Goal: Information Seeking & Learning: Learn about a topic

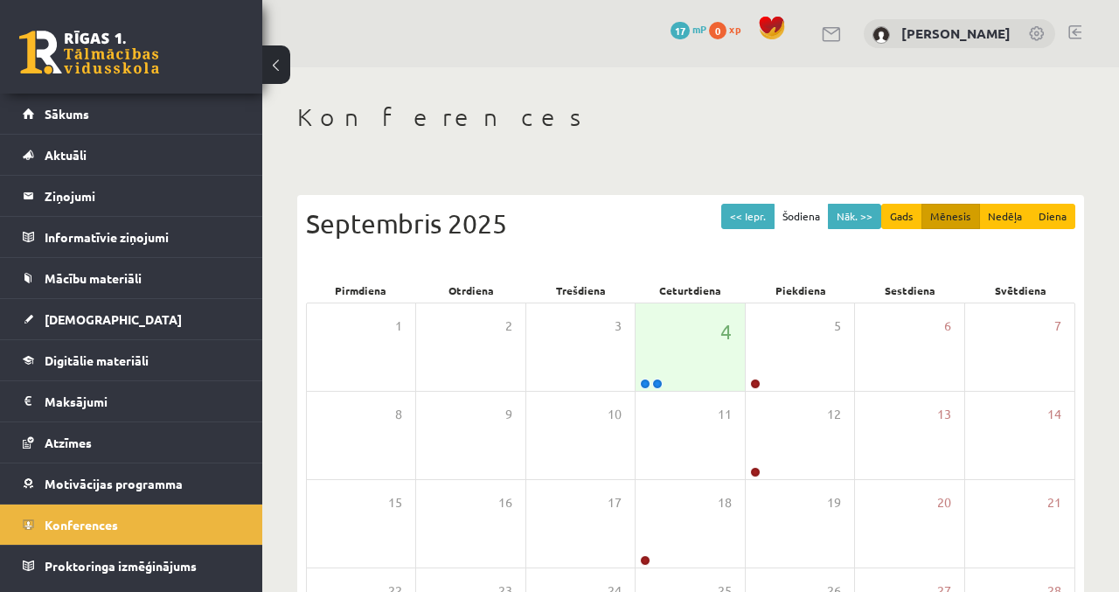
click at [109, 101] on link "Sākums" at bounding box center [132, 114] width 218 height 40
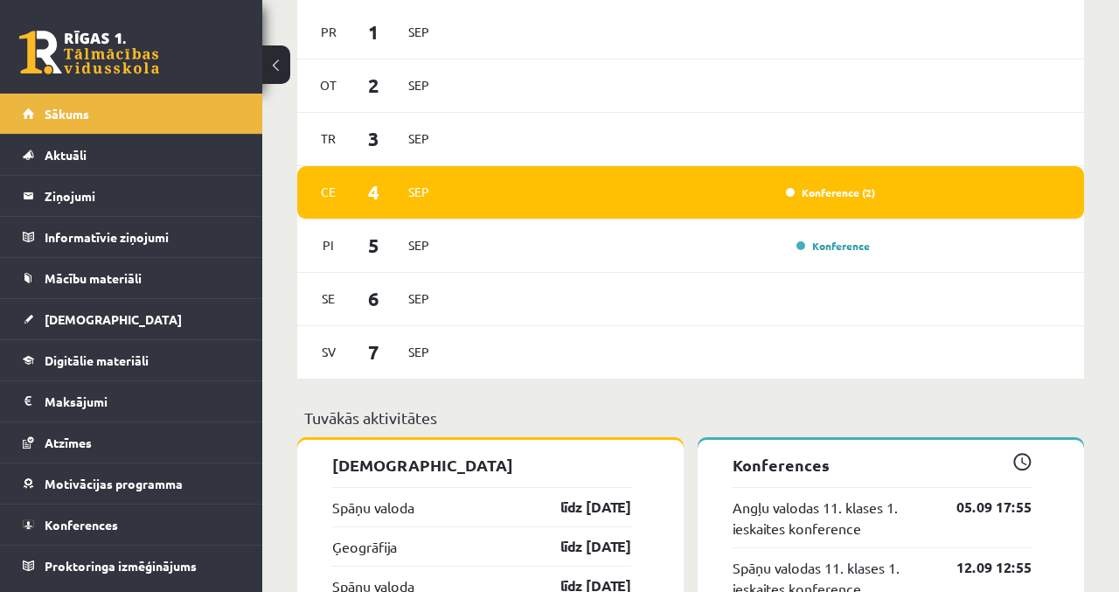
scroll to position [1154, 0]
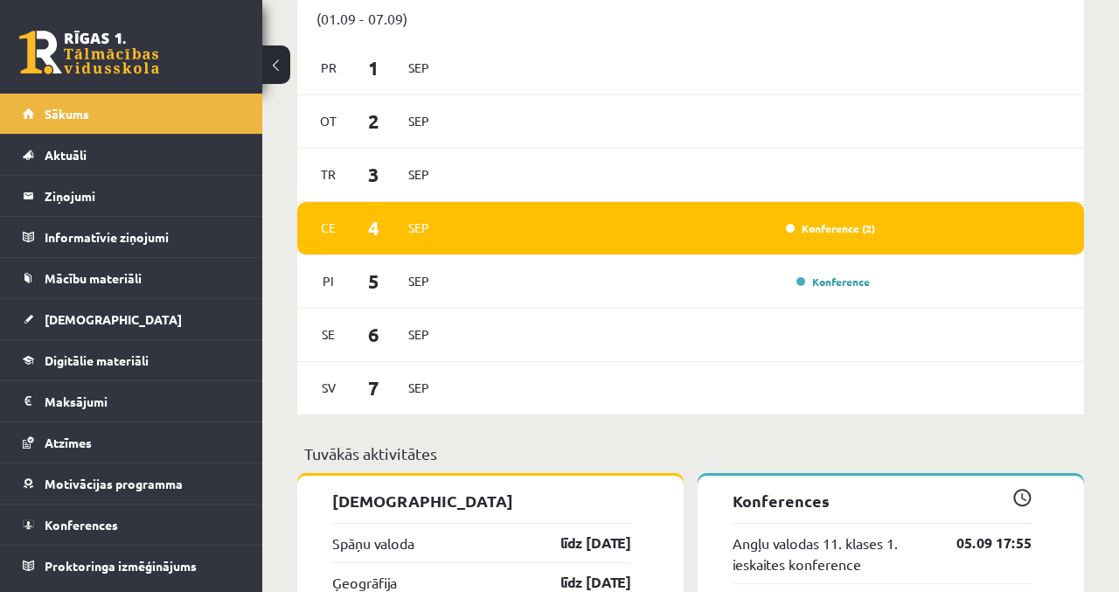
click at [865, 221] on link "Konference (2)" at bounding box center [830, 228] width 89 height 14
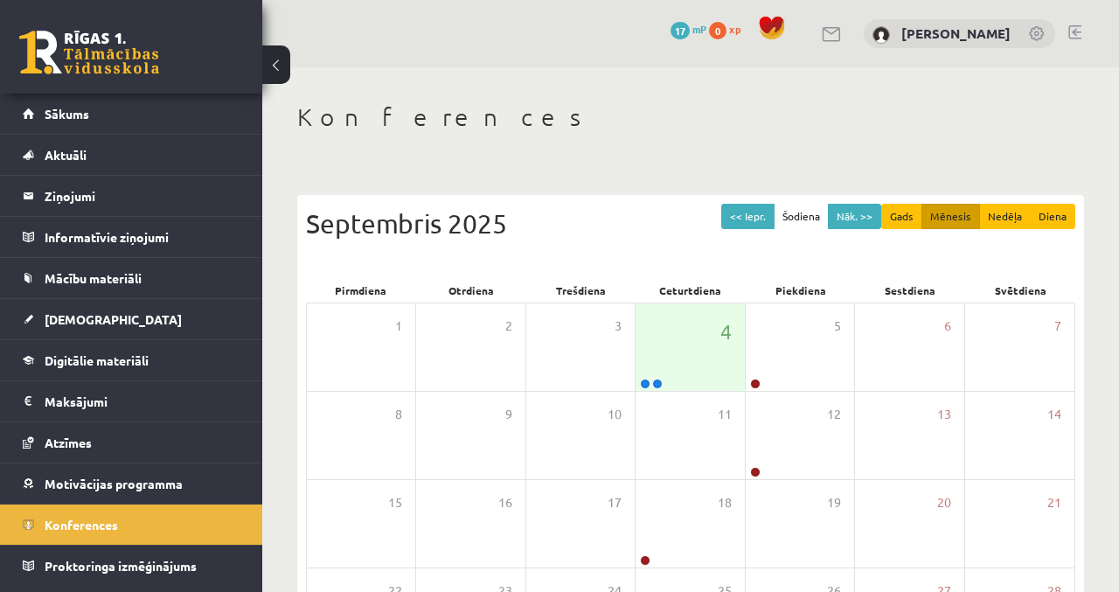
click at [691, 341] on div "4" at bounding box center [689, 346] width 108 height 87
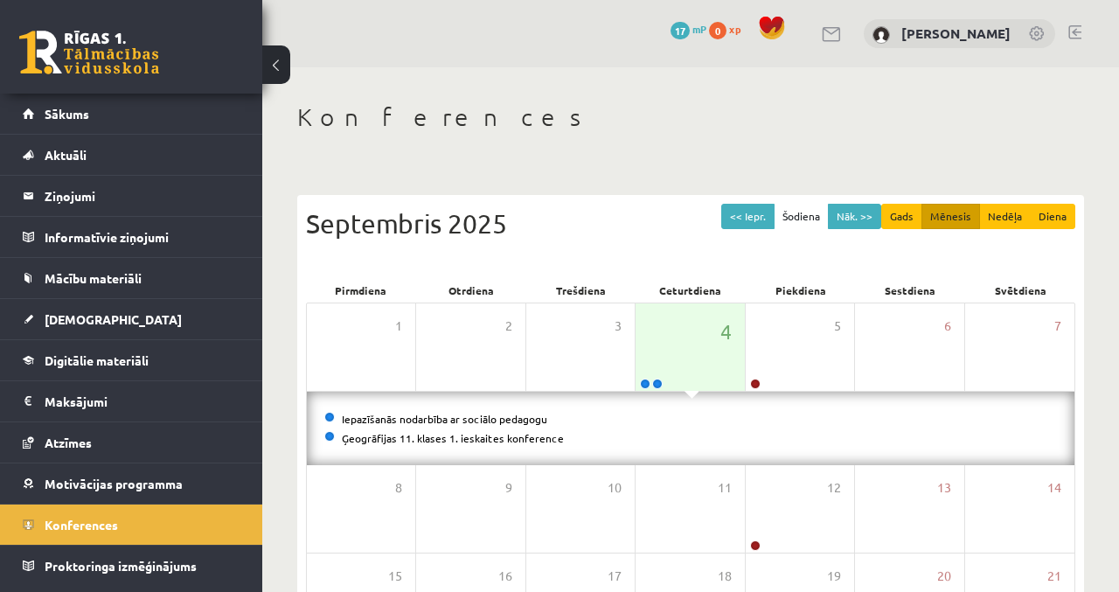
click at [511, 414] on link "Iepazīšanās nodarbība ar sociālo pedagogu" at bounding box center [444, 419] width 205 height 14
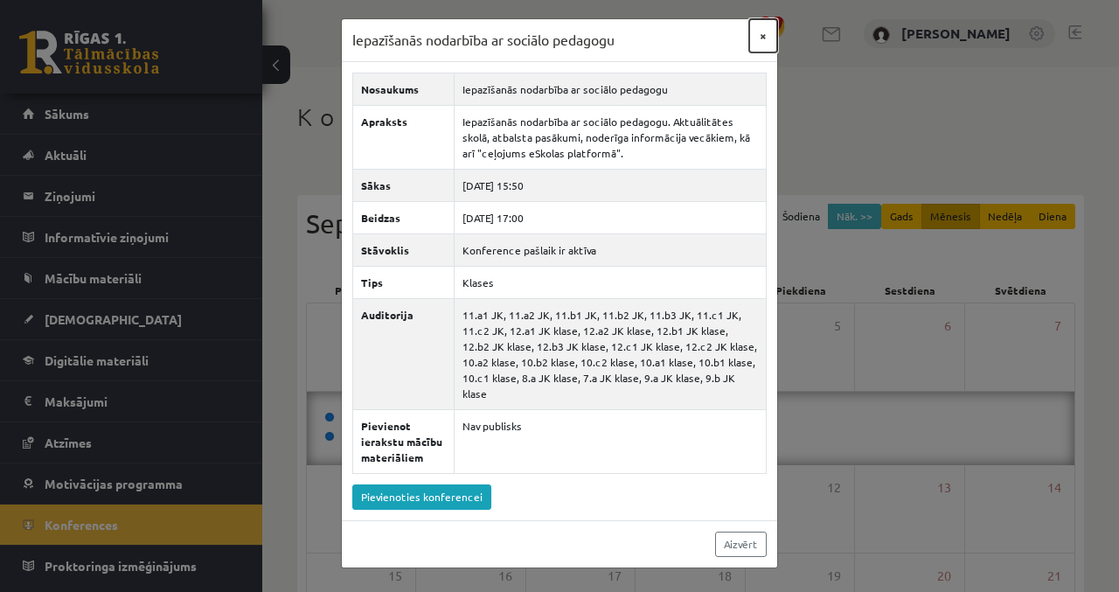
click at [763, 35] on button "×" at bounding box center [763, 35] width 28 height 33
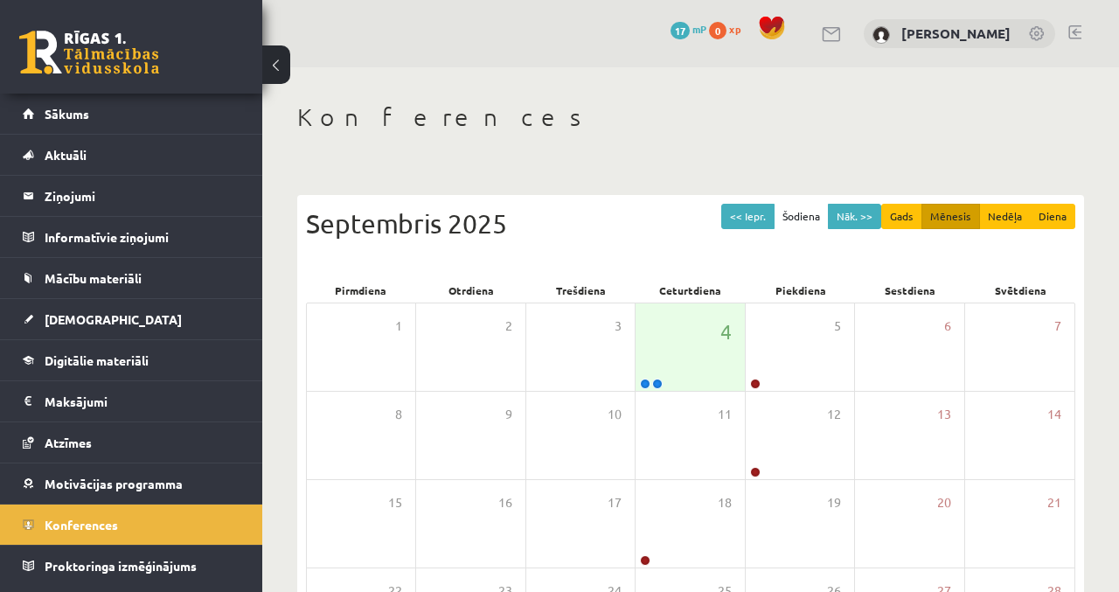
click at [686, 370] on div "4" at bounding box center [689, 346] width 108 height 87
click at [706, 371] on div "4" at bounding box center [689, 346] width 108 height 87
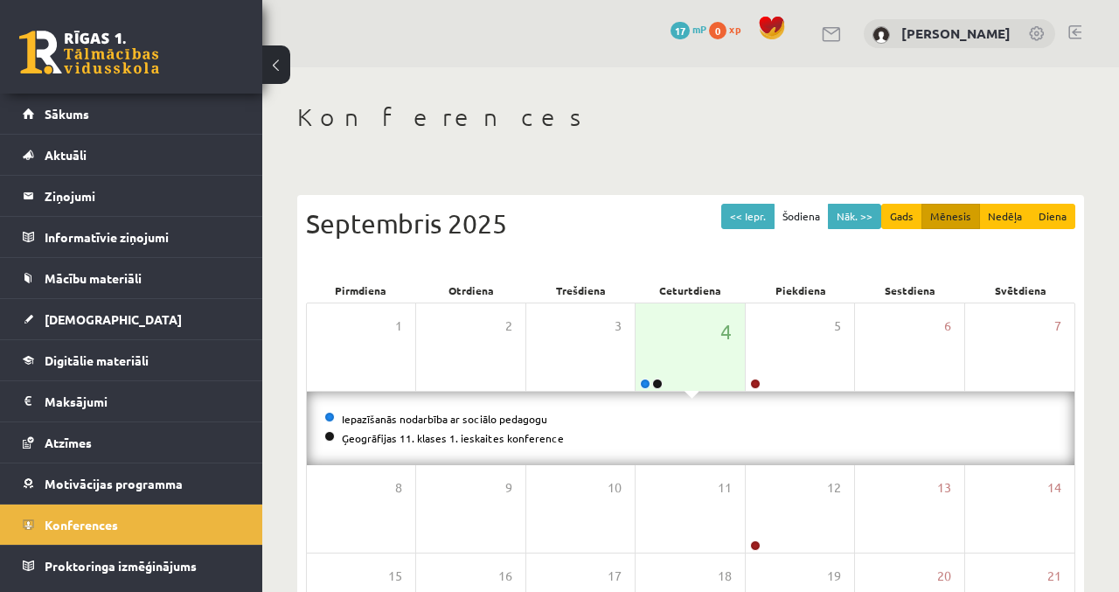
click at [545, 431] on link "Ģeogrāfijas 11. klases 1. ieskaites konference" at bounding box center [453, 438] width 222 height 14
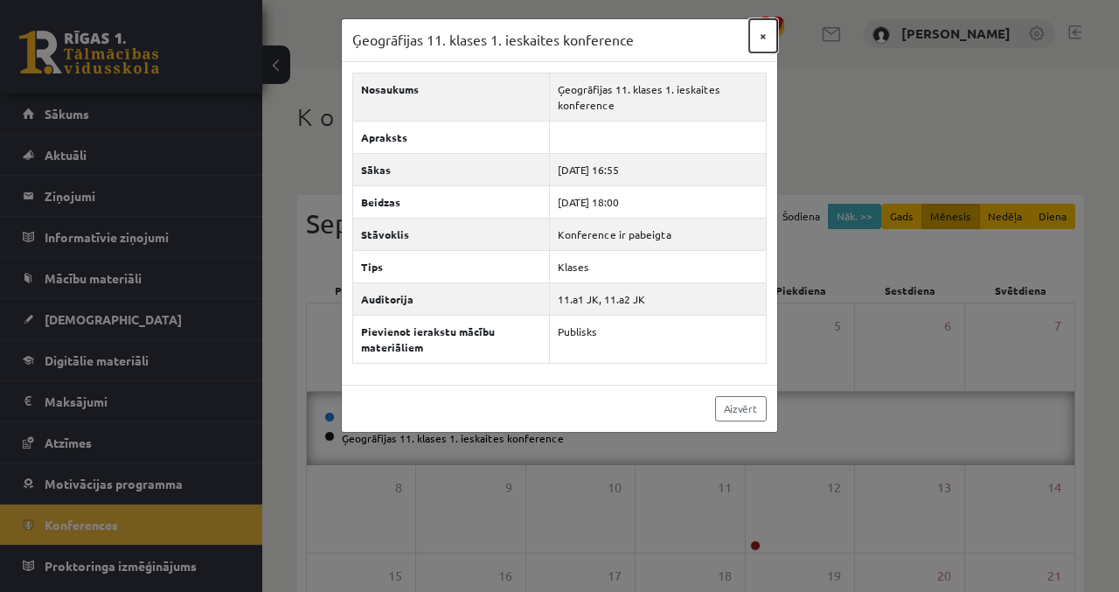
click at [766, 31] on button "×" at bounding box center [763, 35] width 28 height 33
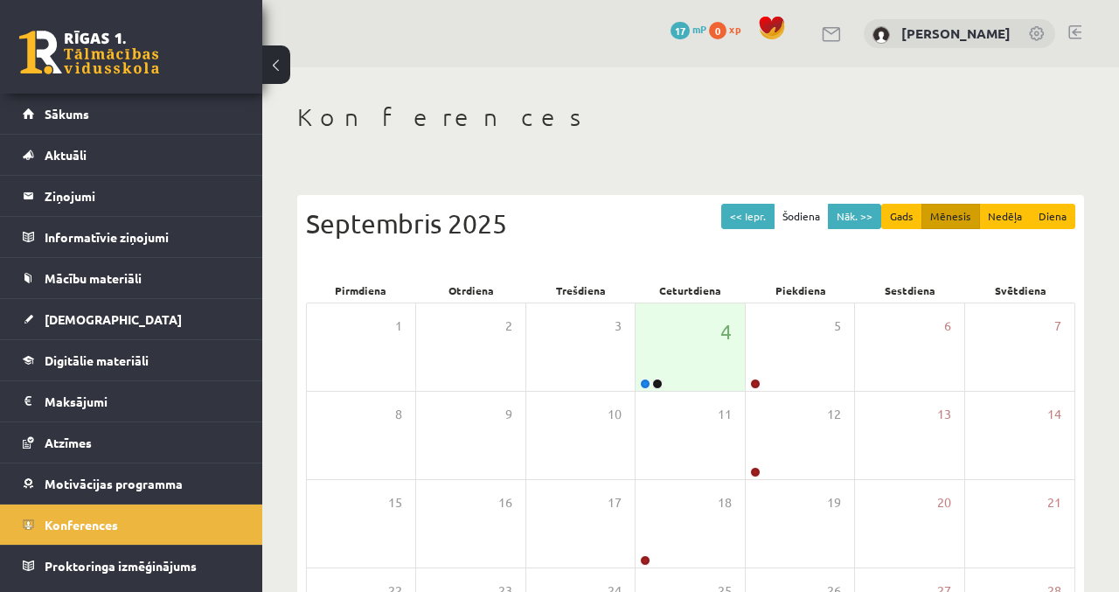
click at [96, 129] on link "Sākums" at bounding box center [132, 114] width 218 height 40
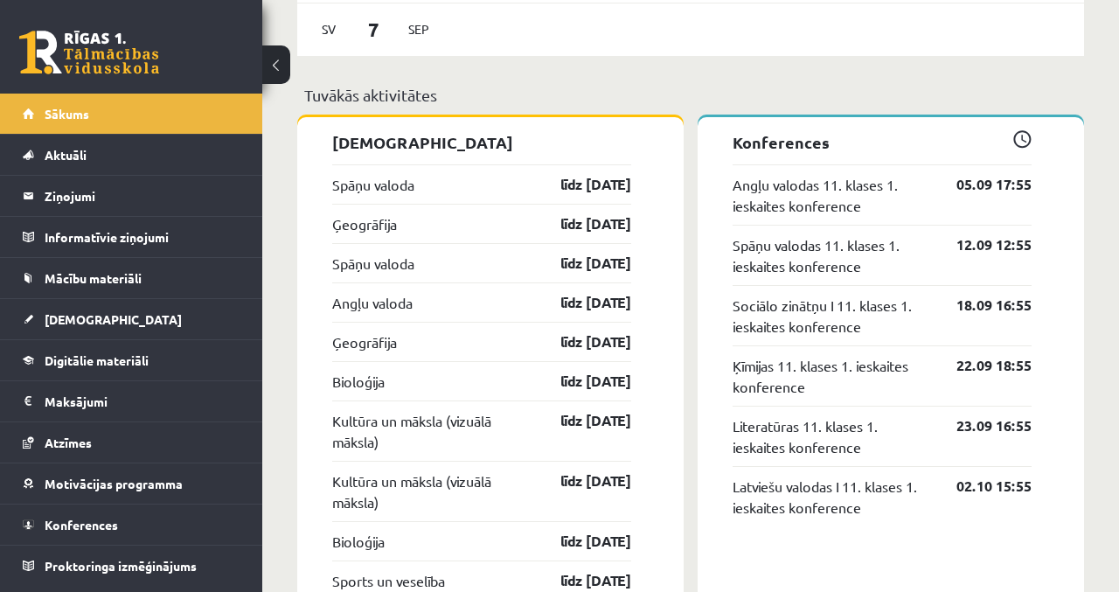
scroll to position [1513, 0]
click at [374, 370] on link "Bioloģija" at bounding box center [358, 380] width 52 height 21
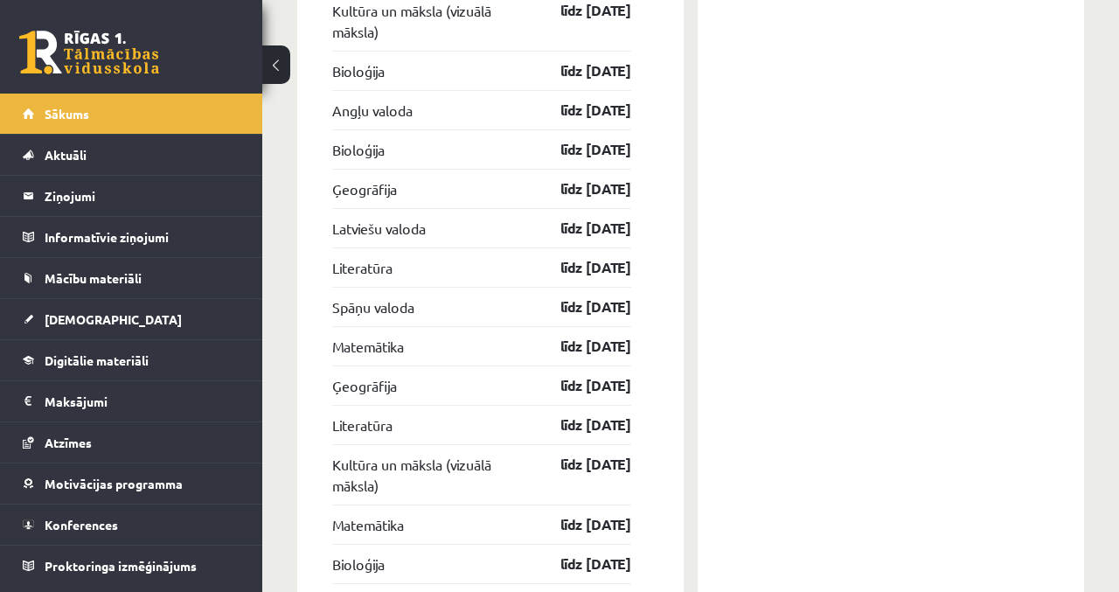
scroll to position [3008, 0]
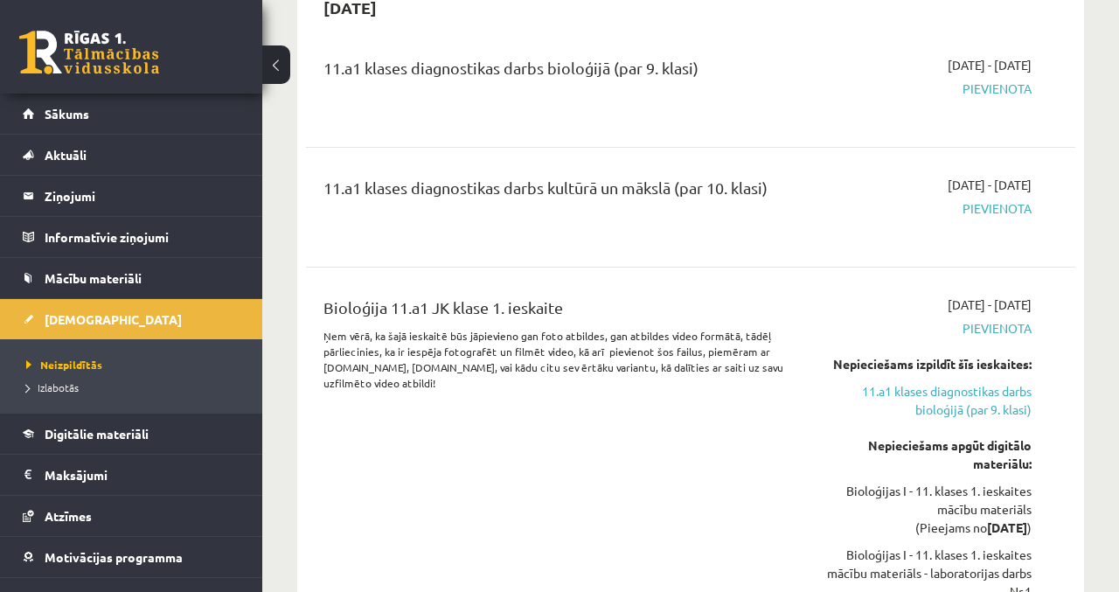
scroll to position [1734, 0]
